Goal: Transaction & Acquisition: Purchase product/service

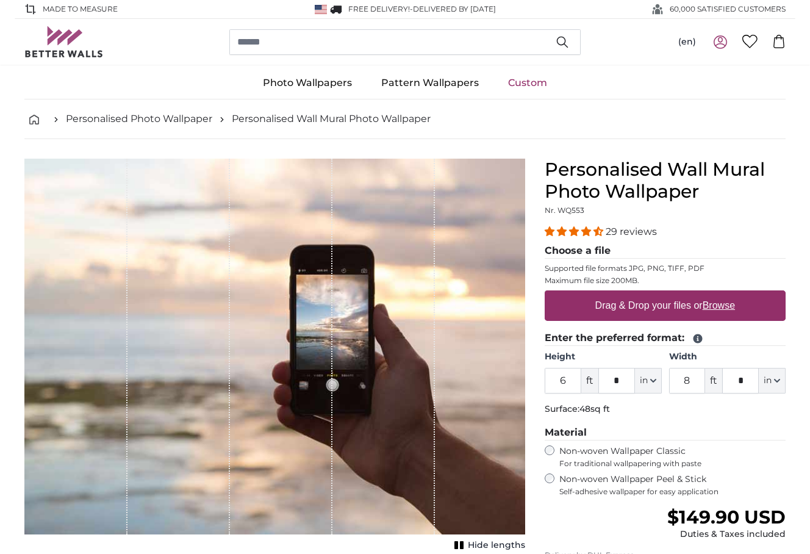
drag, startPoint x: 554, startPoint y: 379, endPoint x: 580, endPoint y: 380, distance: 25.6
click at [580, 380] on input "6" at bounding box center [563, 381] width 37 height 26
type input "0"
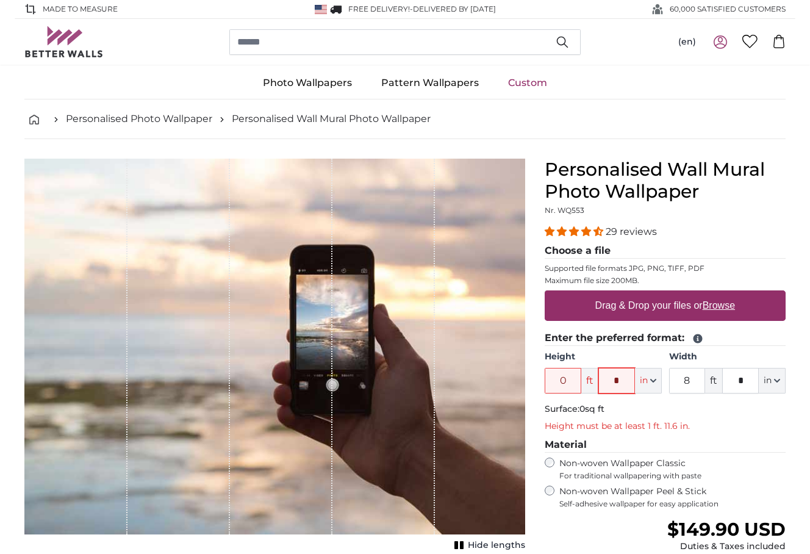
type input "**"
type input "4"
type input "*"
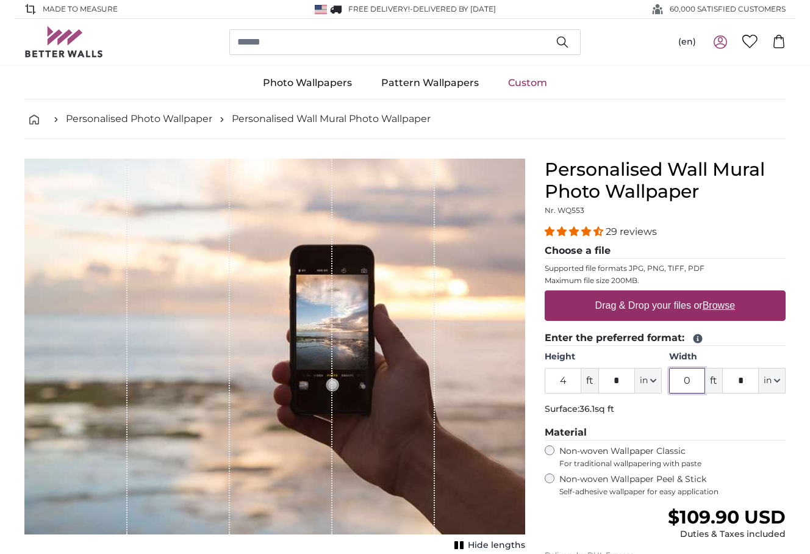
type input "0"
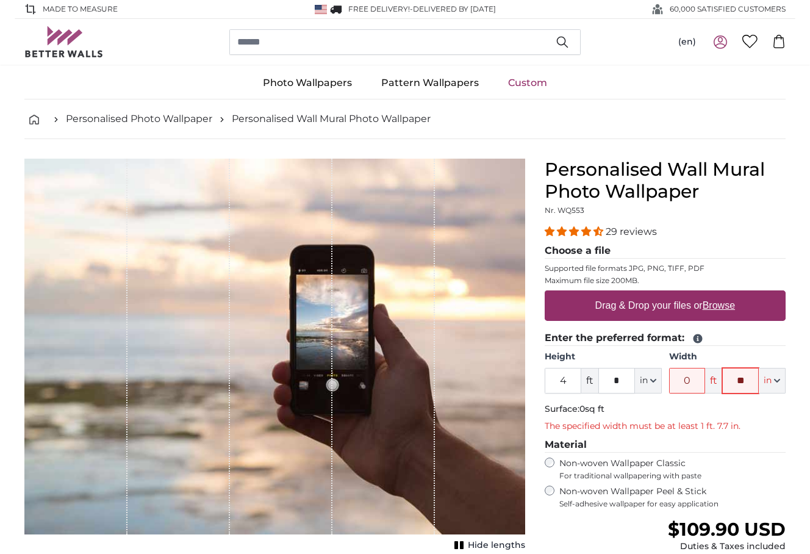
type input "**"
type input "6"
type input "*"
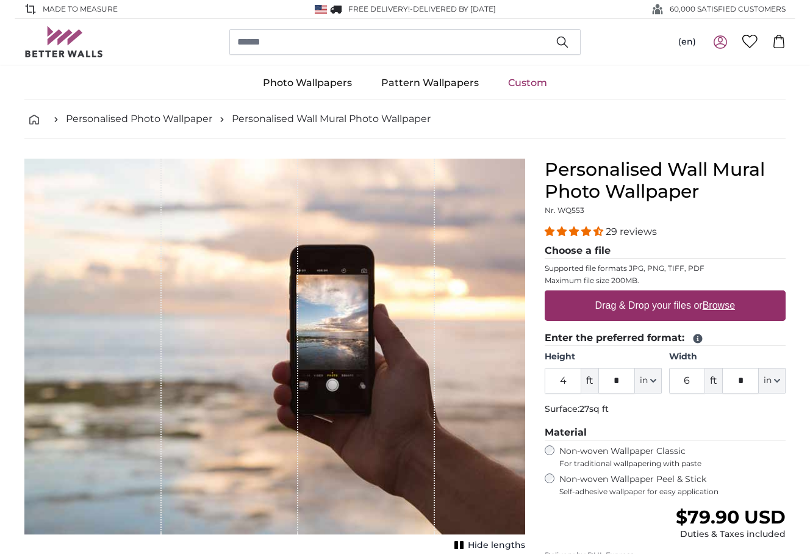
click at [762, 448] on label "Non-woven Wallpaper Classic For traditional wallpapering with paste" at bounding box center [672, 456] width 226 height 23
click at [710, 309] on u "Browse" at bounding box center [718, 305] width 32 height 10
click at [710, 294] on input "Drag & Drop your files or Browse" at bounding box center [665, 292] width 241 height 4
type input "**********"
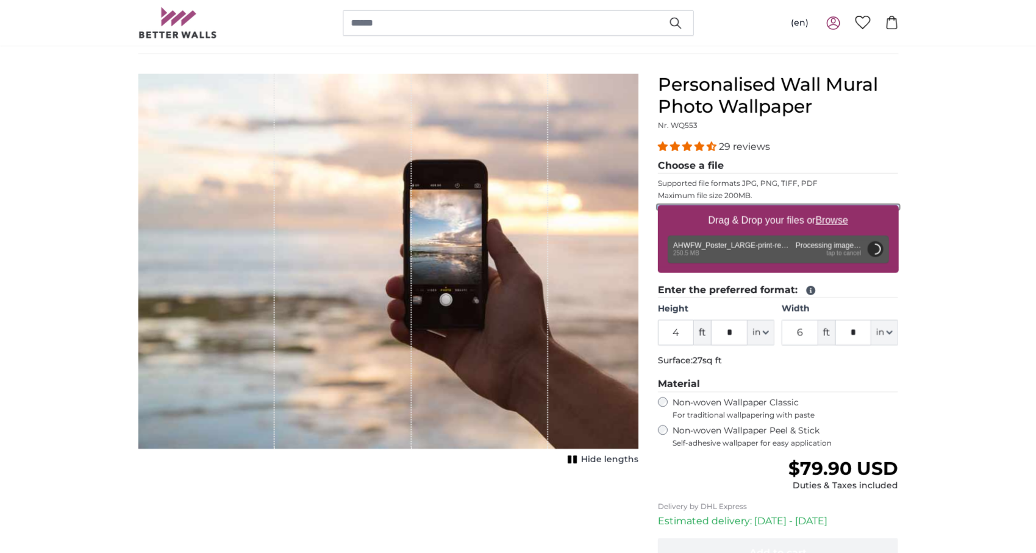
scroll to position [122, 0]
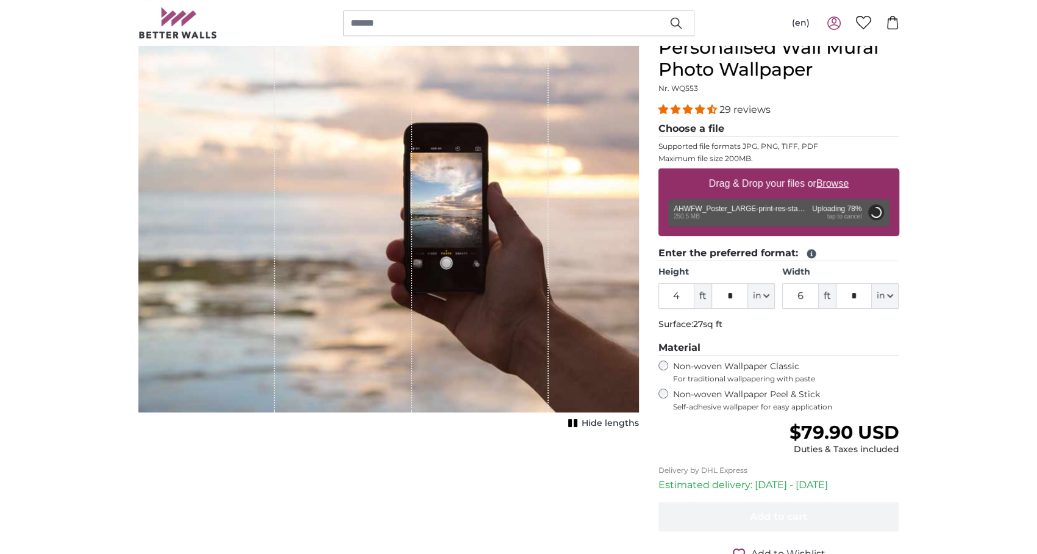
type input "6"
type input "*"
type input "9"
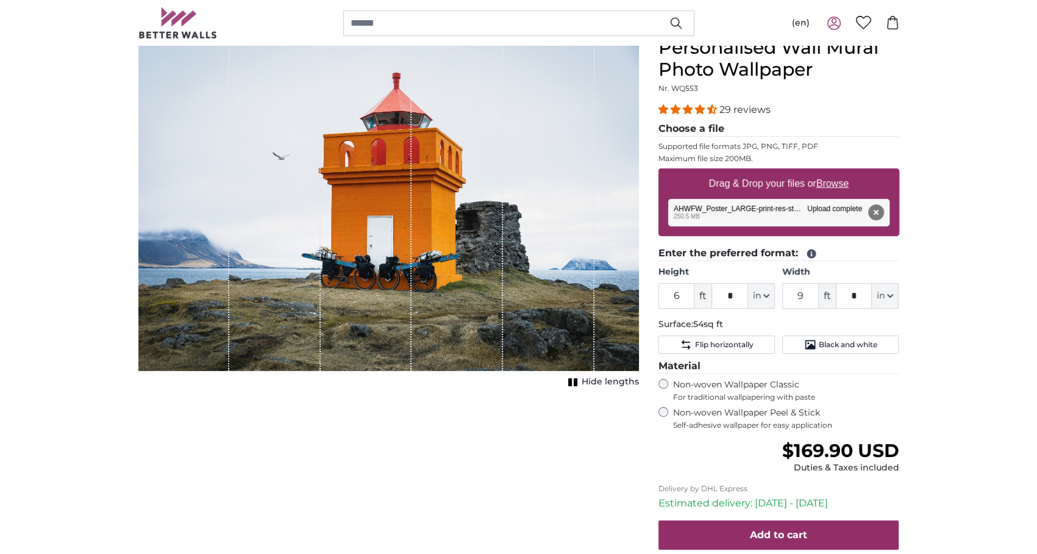
click at [524, 243] on div "1 of 1" at bounding box center [548, 204] width 91 height 334
drag, startPoint x: 544, startPoint y: 231, endPoint x: 502, endPoint y: 201, distance: 51.5
click at [503, 201] on div "1 of 1" at bounding box center [548, 204] width 91 height 334
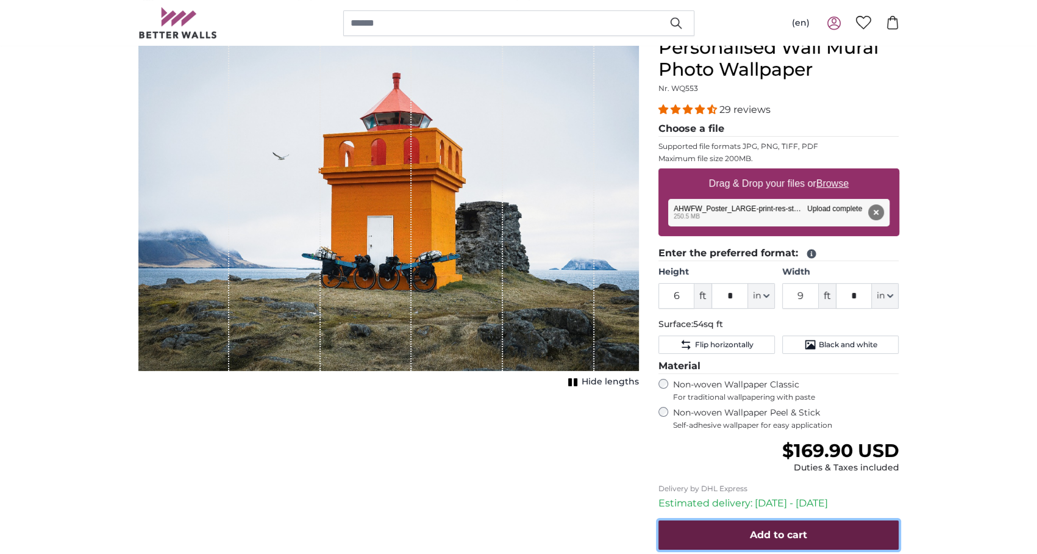
click at [796, 529] on span "Add to cart" at bounding box center [778, 535] width 57 height 12
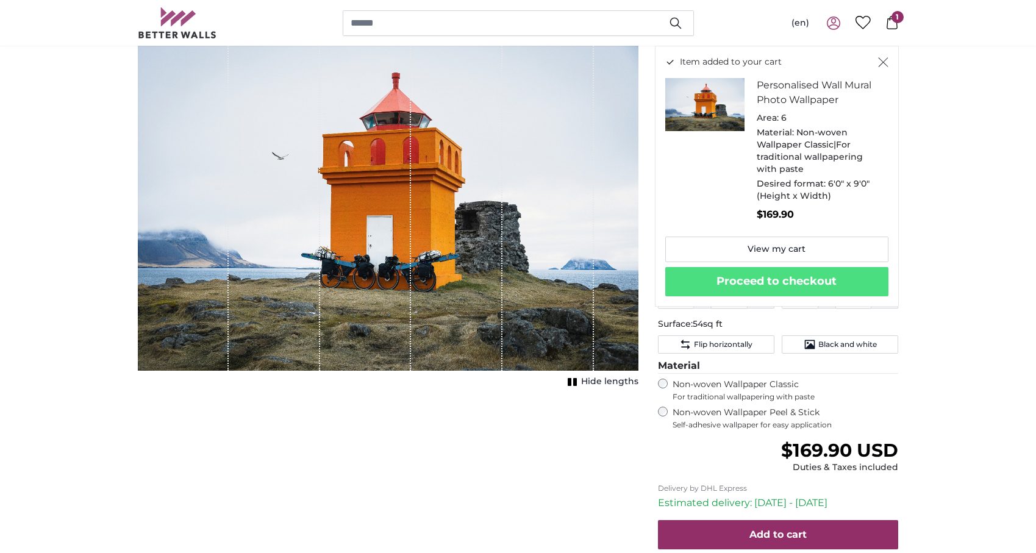
scroll to position [123, 0]
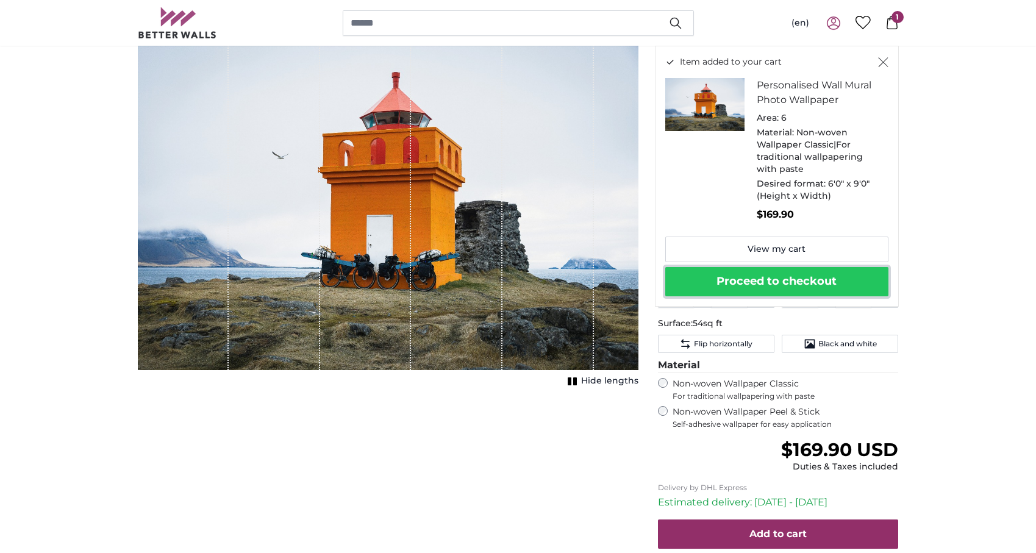
click at [809, 276] on button "Proceed to checkout" at bounding box center [776, 281] width 223 height 29
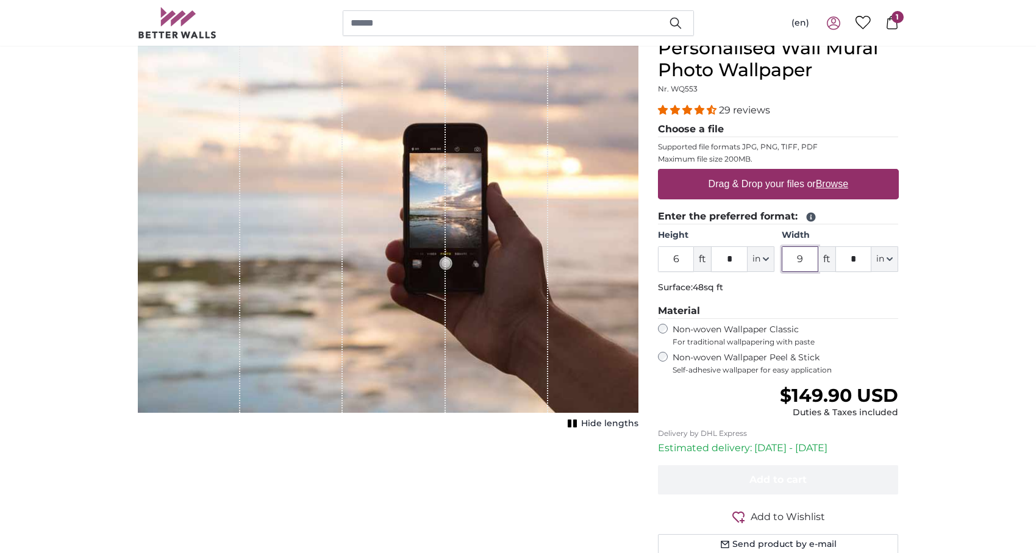
drag, startPoint x: 807, startPoint y: 262, endPoint x: 766, endPoint y: 261, distance: 41.5
click at [766, 261] on div "Height 6 ft * in Centimeter (cm) Inches (inch) Feet (ft. in.) Width 9 ft * in C…" at bounding box center [778, 250] width 241 height 43
type input "6"
drag, startPoint x: 684, startPoint y: 259, endPoint x: 621, endPoint y: 267, distance: 62.7
click at [621, 267] on product-detail "Cancel Crop image Hide lengths Personalised Wall Mural Photo Wallpaper Nr. WQ55…" at bounding box center [518, 301] width 781 height 567
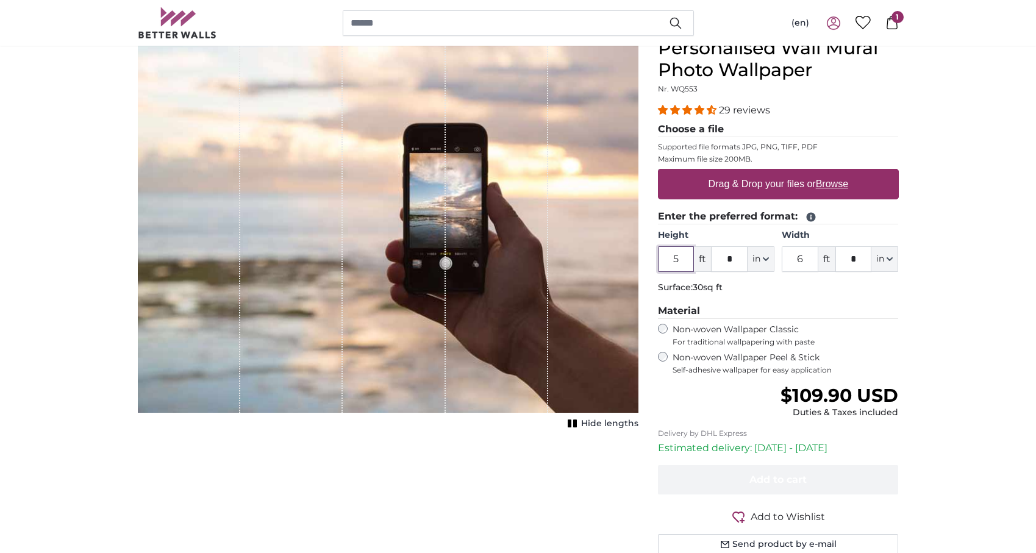
drag, startPoint x: 671, startPoint y: 257, endPoint x: 709, endPoint y: 265, distance: 38.8
click at [699, 259] on div "5 ft * in Centimeter (cm) Inches (inch) Feet (ft. in.)" at bounding box center [716, 259] width 116 height 26
type input "0"
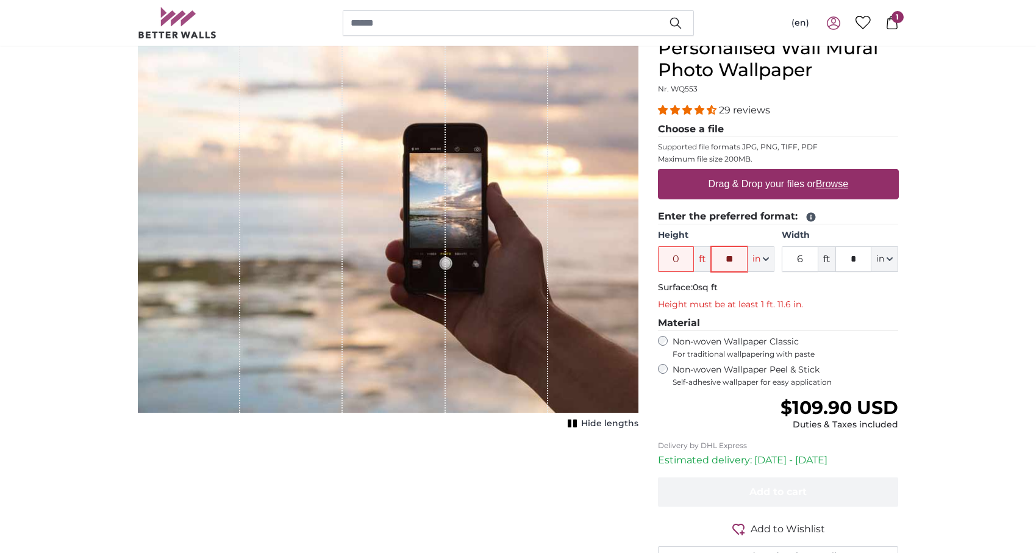
type input "**"
type input "4"
type input "*"
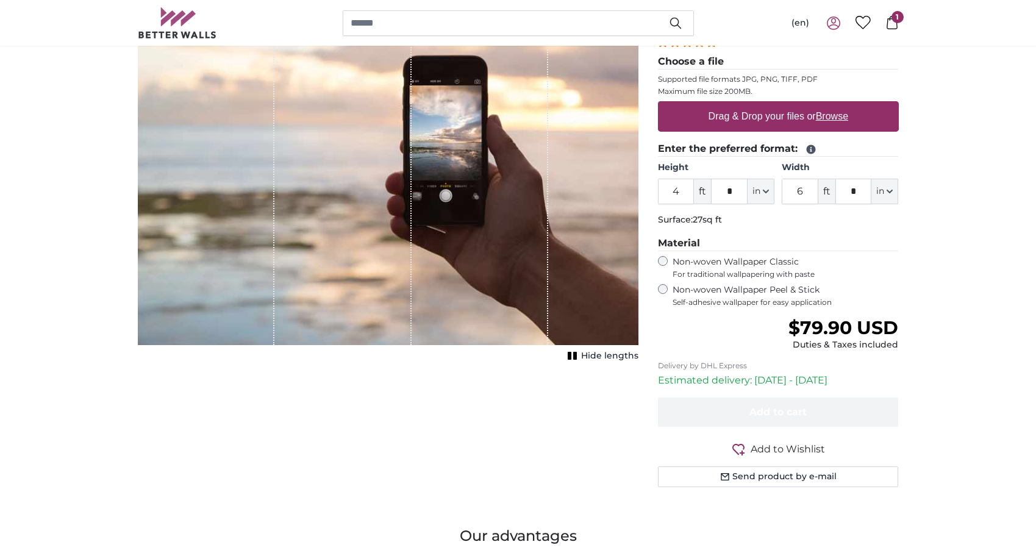
drag, startPoint x: 1001, startPoint y: 334, endPoint x: 1003, endPoint y: 401, distance: 67.1
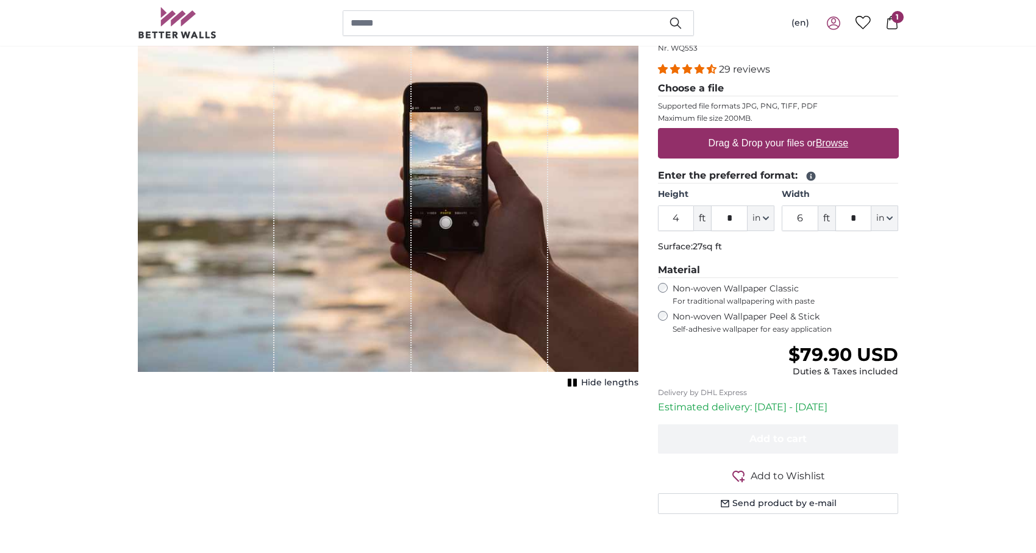
scroll to position [95, 0]
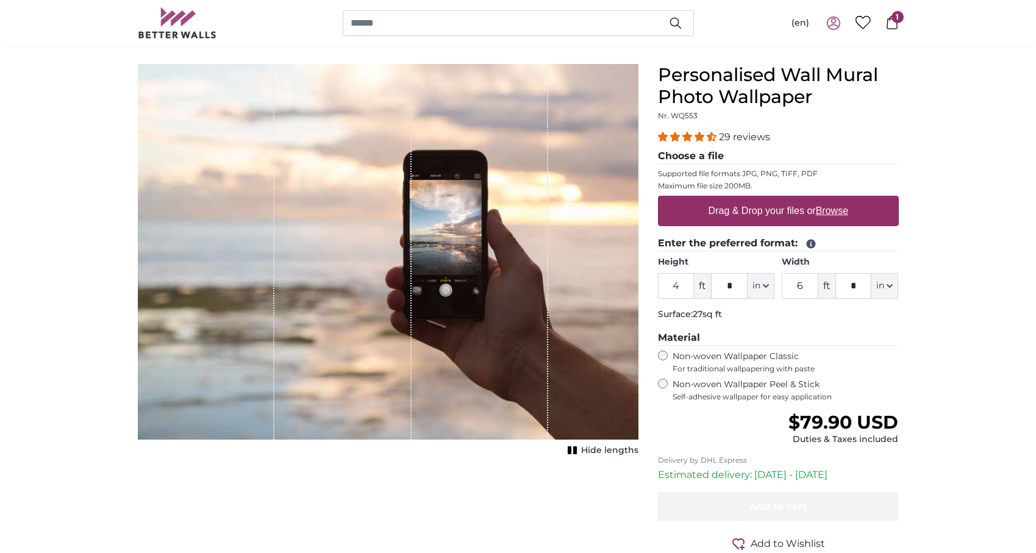
drag, startPoint x: 935, startPoint y: 455, endPoint x: 948, endPoint y: 412, distance: 45.2
click at [893, 24] on icon at bounding box center [891, 22] width 13 height 13
click at [831, 212] on u "Browse" at bounding box center [832, 211] width 32 height 10
click at [831, 199] on input "Drag & Drop your files or Browse" at bounding box center [778, 198] width 241 height 4
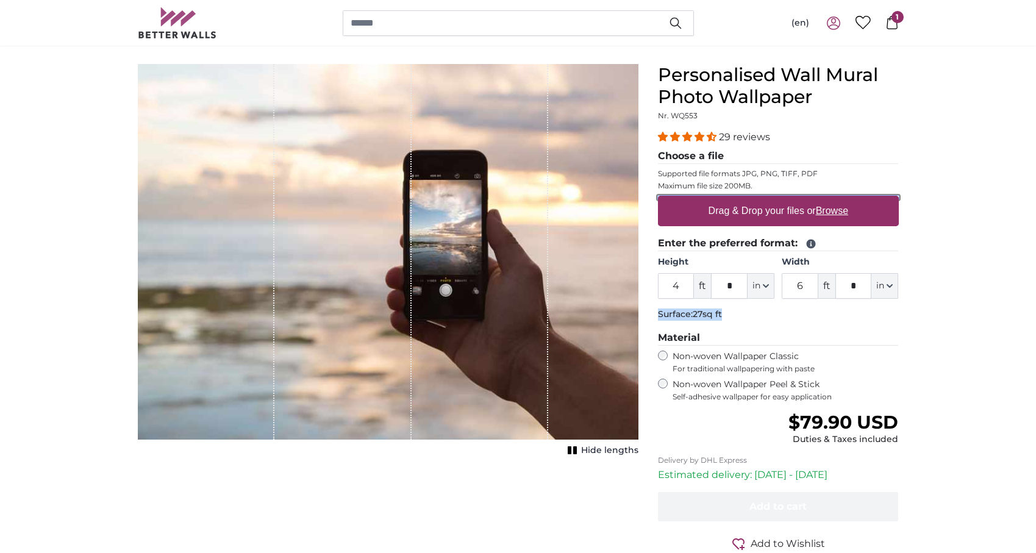
type input "**********"
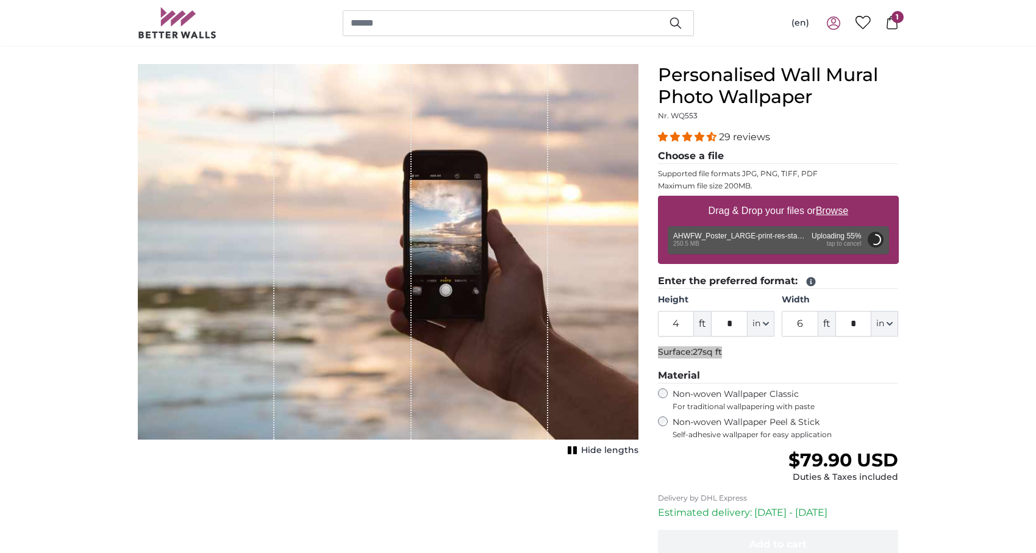
type input "6"
type input "*"
type input "9"
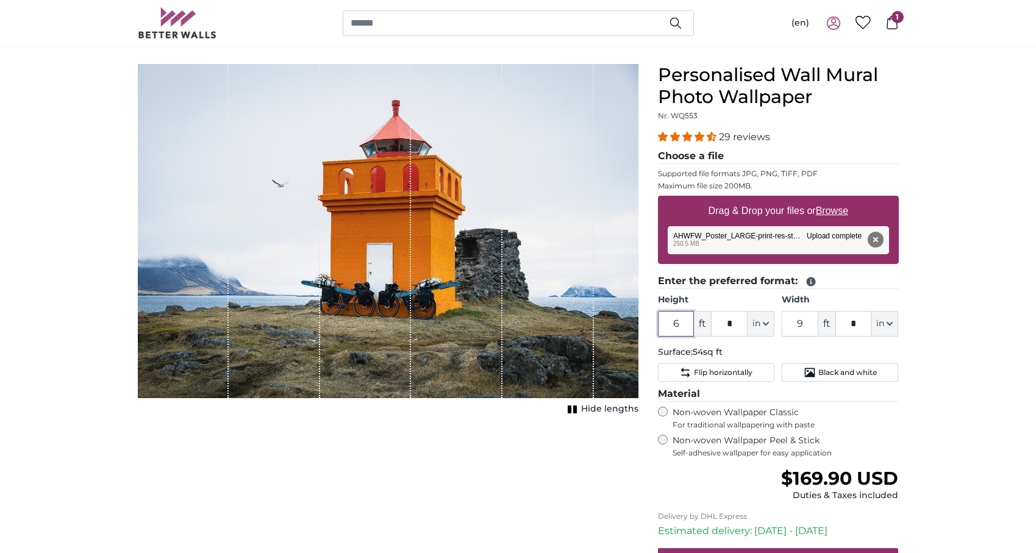
drag, startPoint x: 662, startPoint y: 324, endPoint x: 696, endPoint y: 324, distance: 33.5
click at [696, 324] on div "6 ft * in Centimeter (cm) Inches (inch) Feet (ft. in.)" at bounding box center [716, 324] width 116 height 26
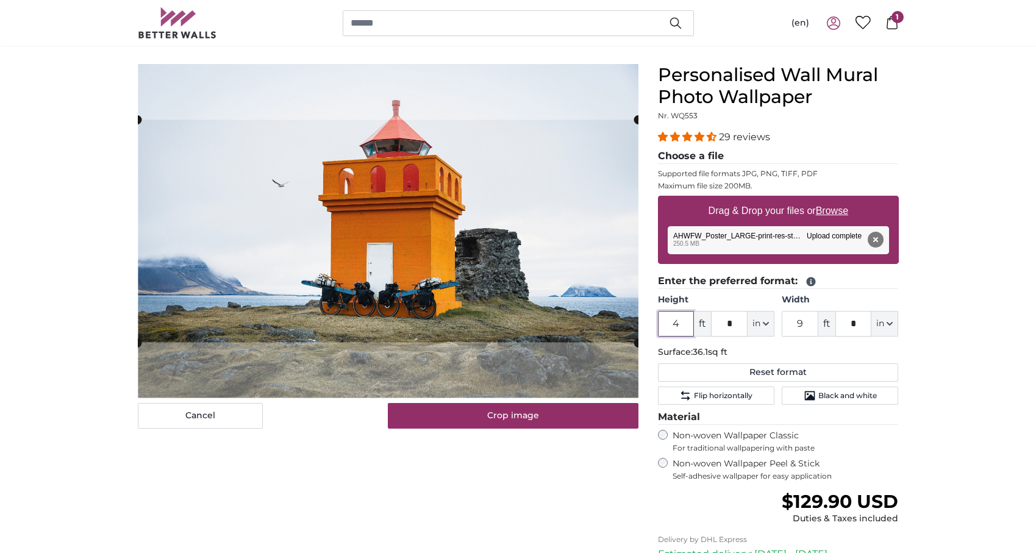
type input "4"
type input "*"
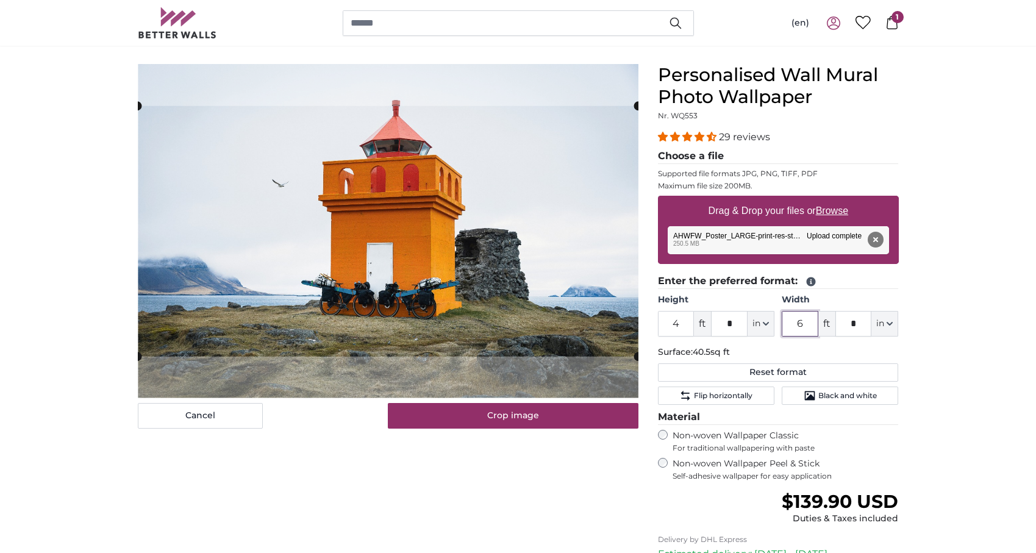
type input "6"
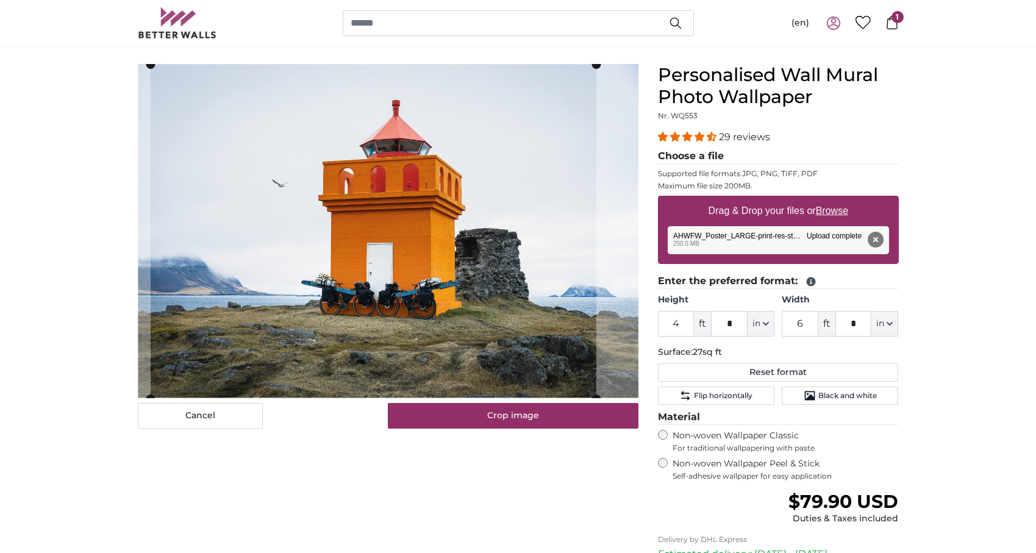
click at [465, 271] on cropper-handle at bounding box center [374, 232] width 446 height 334
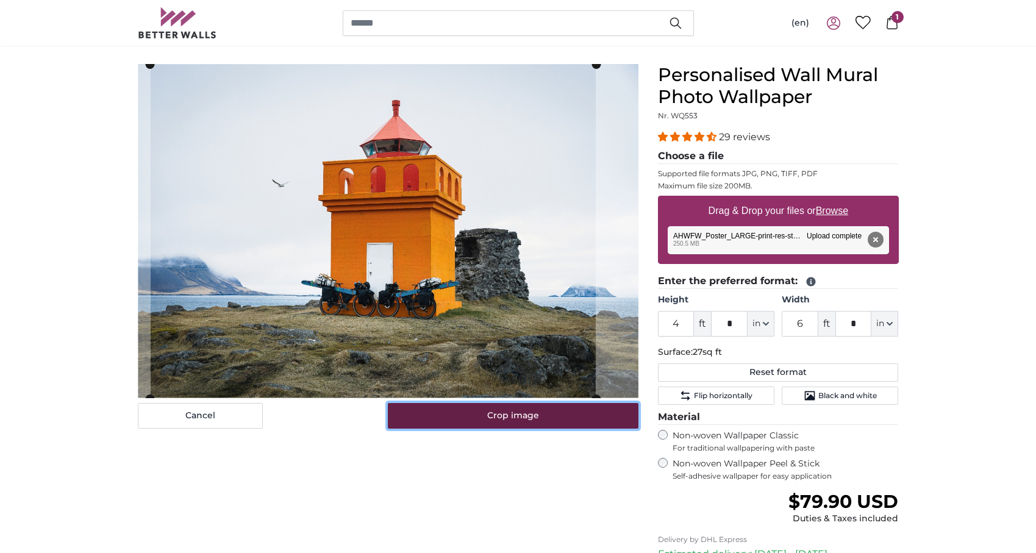
click at [494, 420] on button "Crop image" at bounding box center [513, 416] width 251 height 26
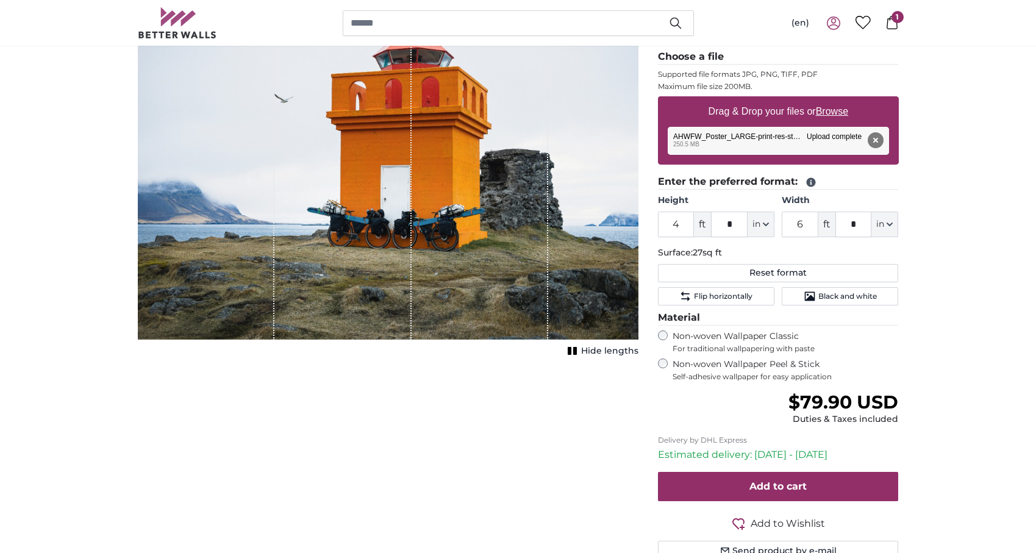
scroll to position [312, 0]
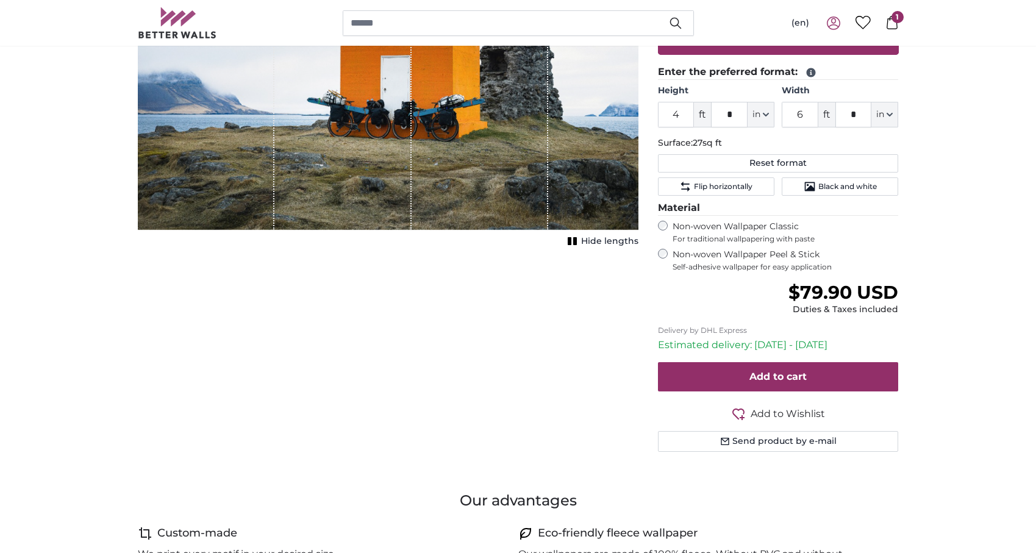
drag, startPoint x: 971, startPoint y: 375, endPoint x: 966, endPoint y: 440, distance: 65.5
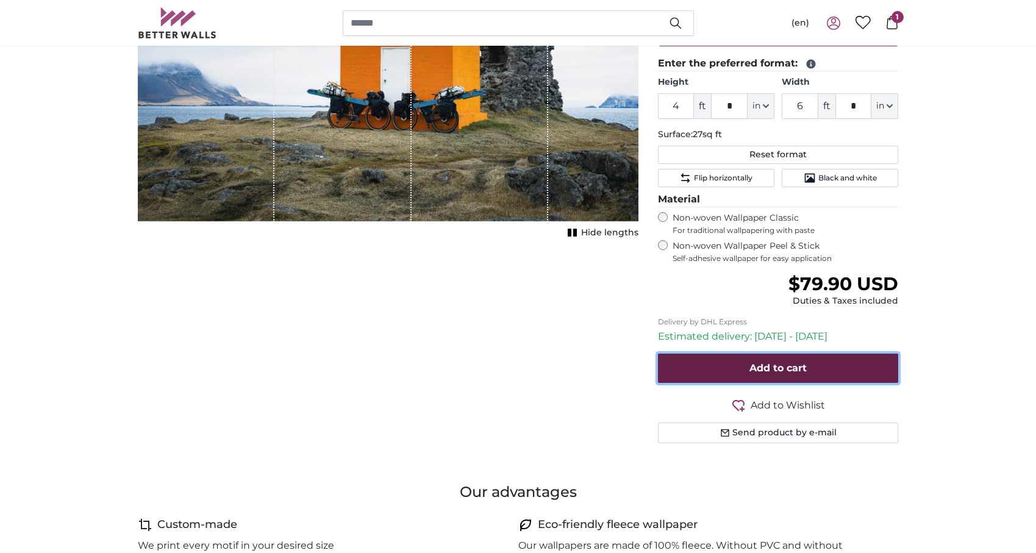
click at [812, 371] on button "Add to cart" at bounding box center [778, 368] width 241 height 29
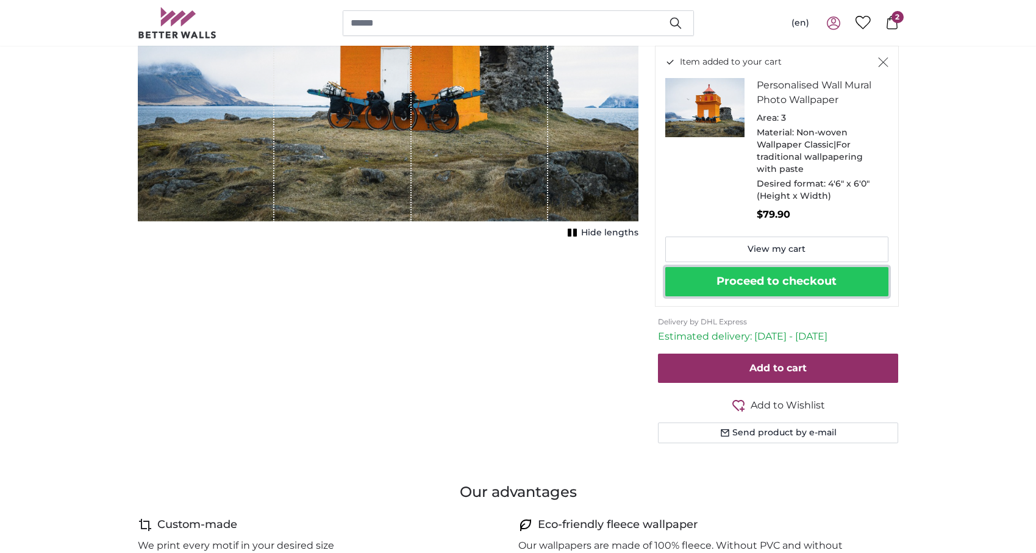
click at [765, 285] on button "Proceed to checkout" at bounding box center [776, 281] width 223 height 29
